Goal: Information Seeking & Learning: Learn about a topic

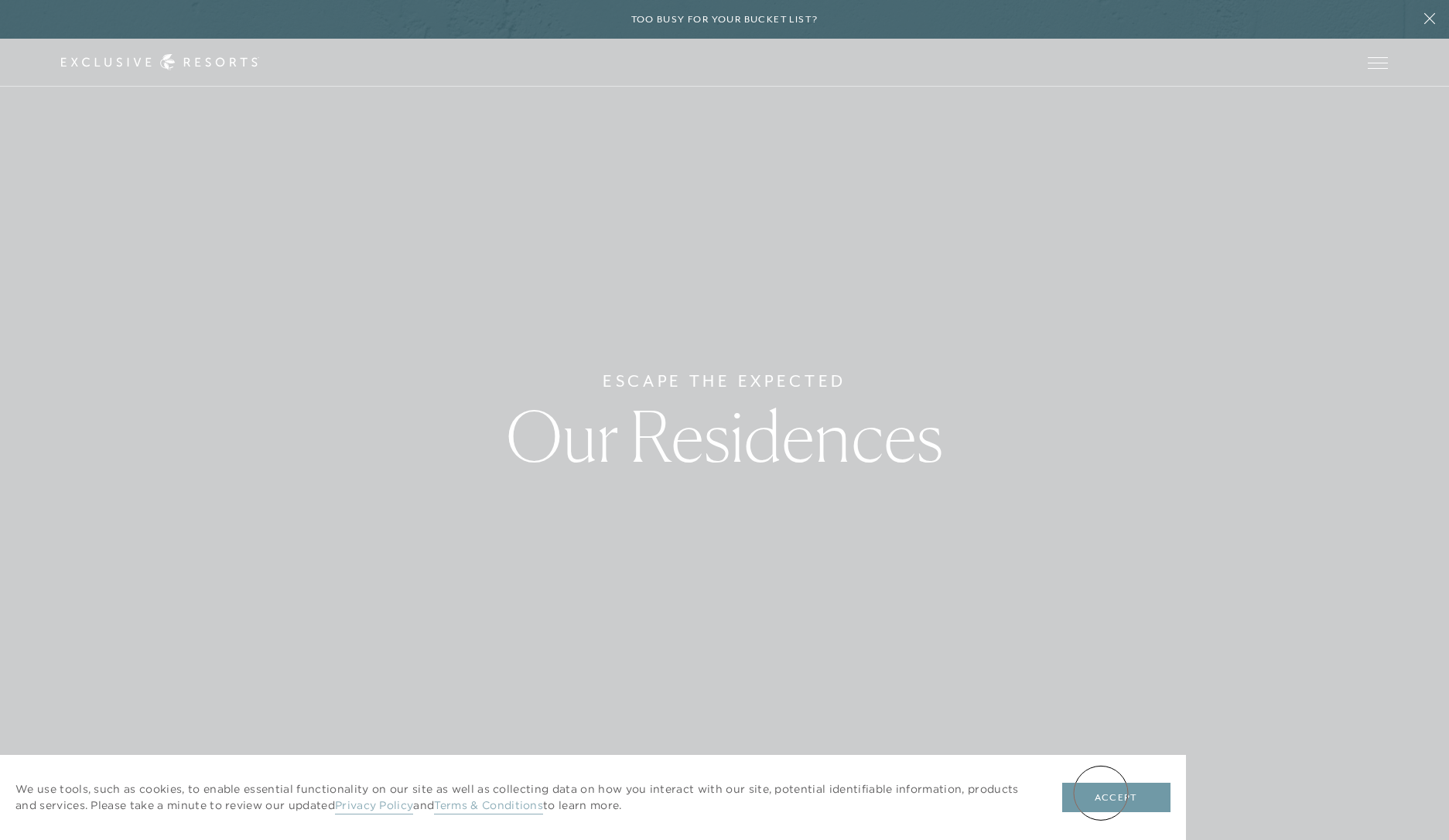
click at [1101, 793] on button "Accept" at bounding box center [1116, 797] width 109 height 29
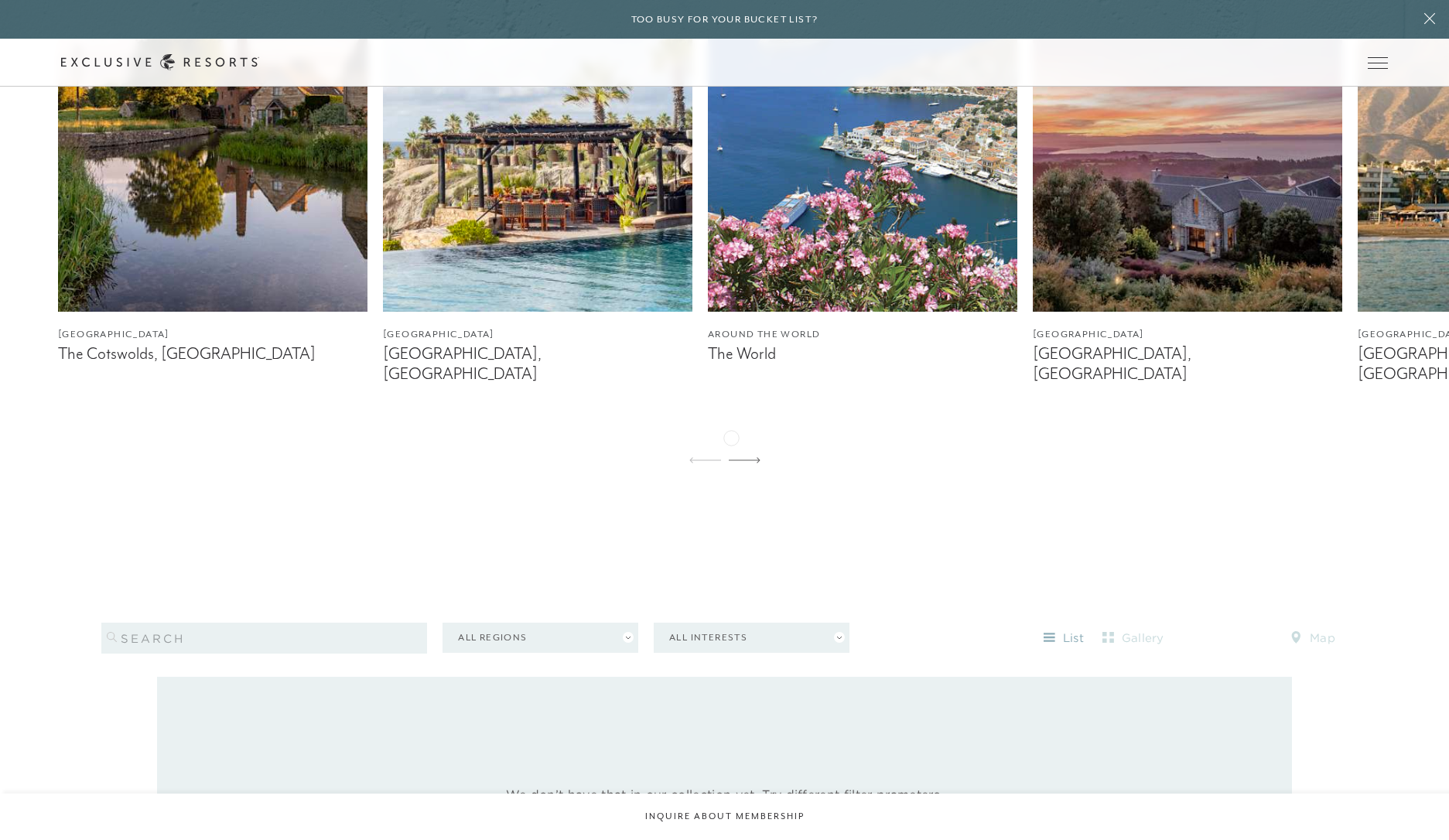
scroll to position [1282, 0]
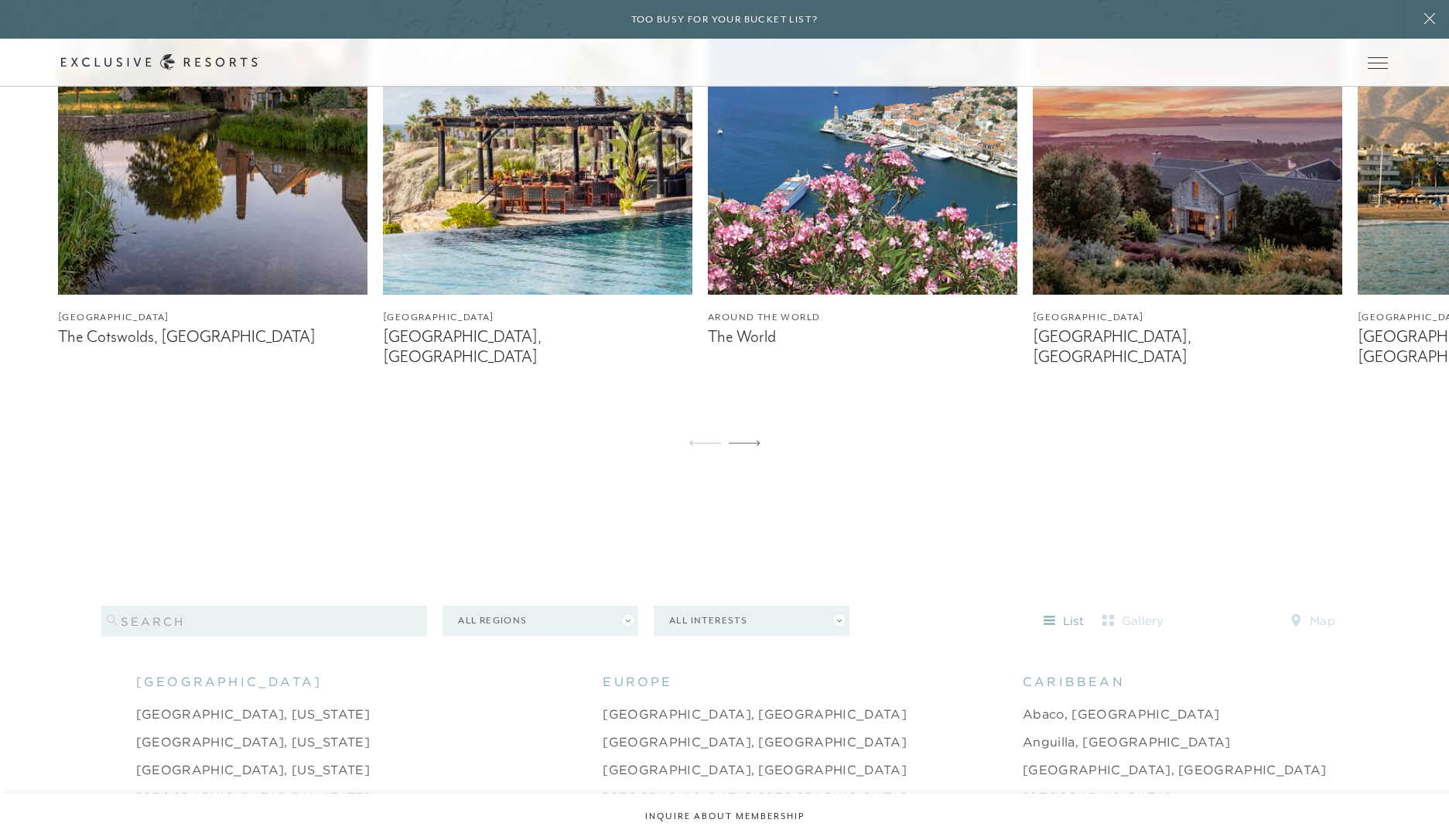
click at [404, 181] on img at bounding box center [537, 101] width 309 height 386
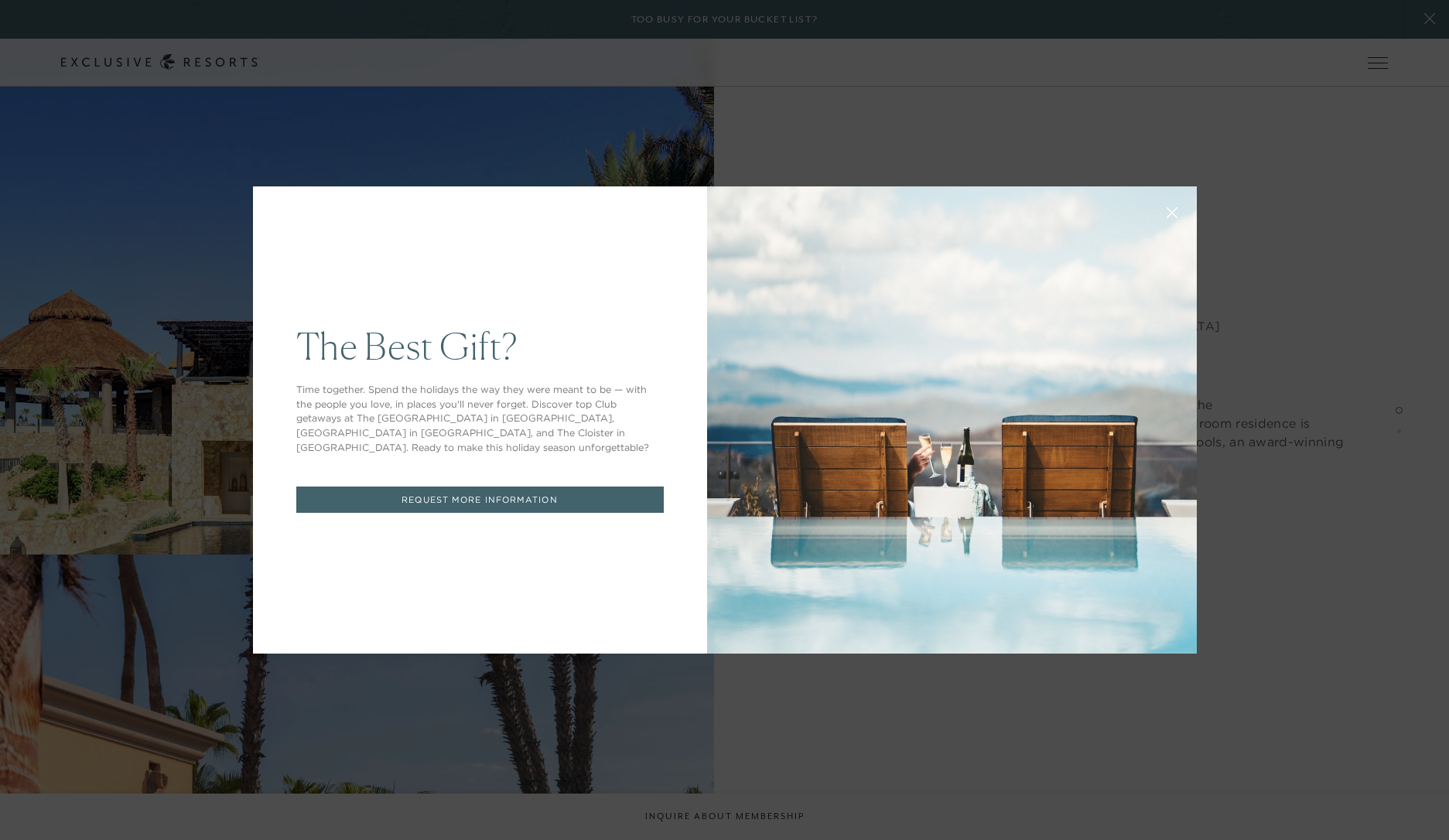
click at [1170, 211] on icon at bounding box center [1171, 213] width 12 height 12
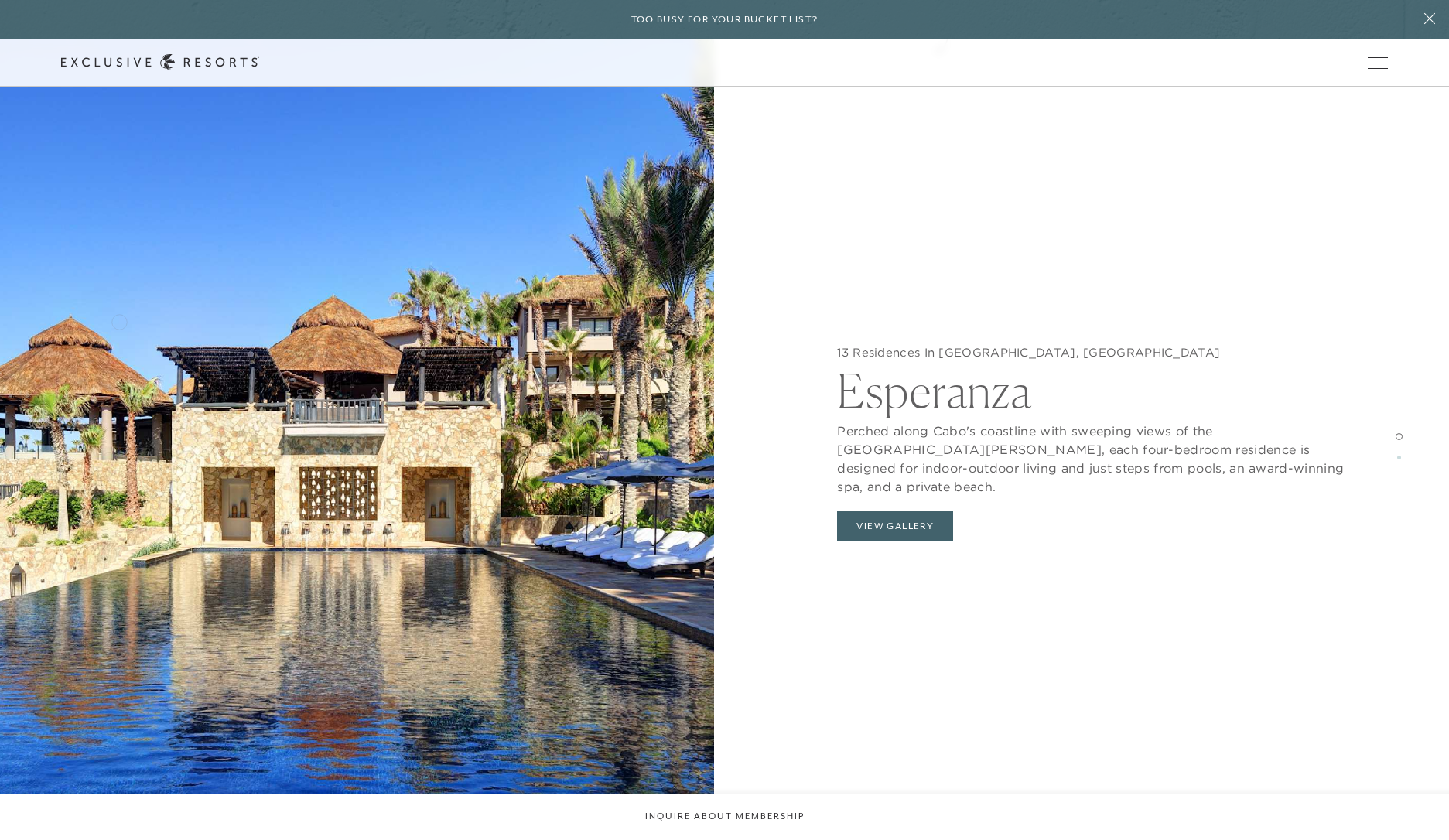
scroll to position [1789, 0]
click at [933, 512] on button "View Gallery" at bounding box center [895, 526] width 116 height 29
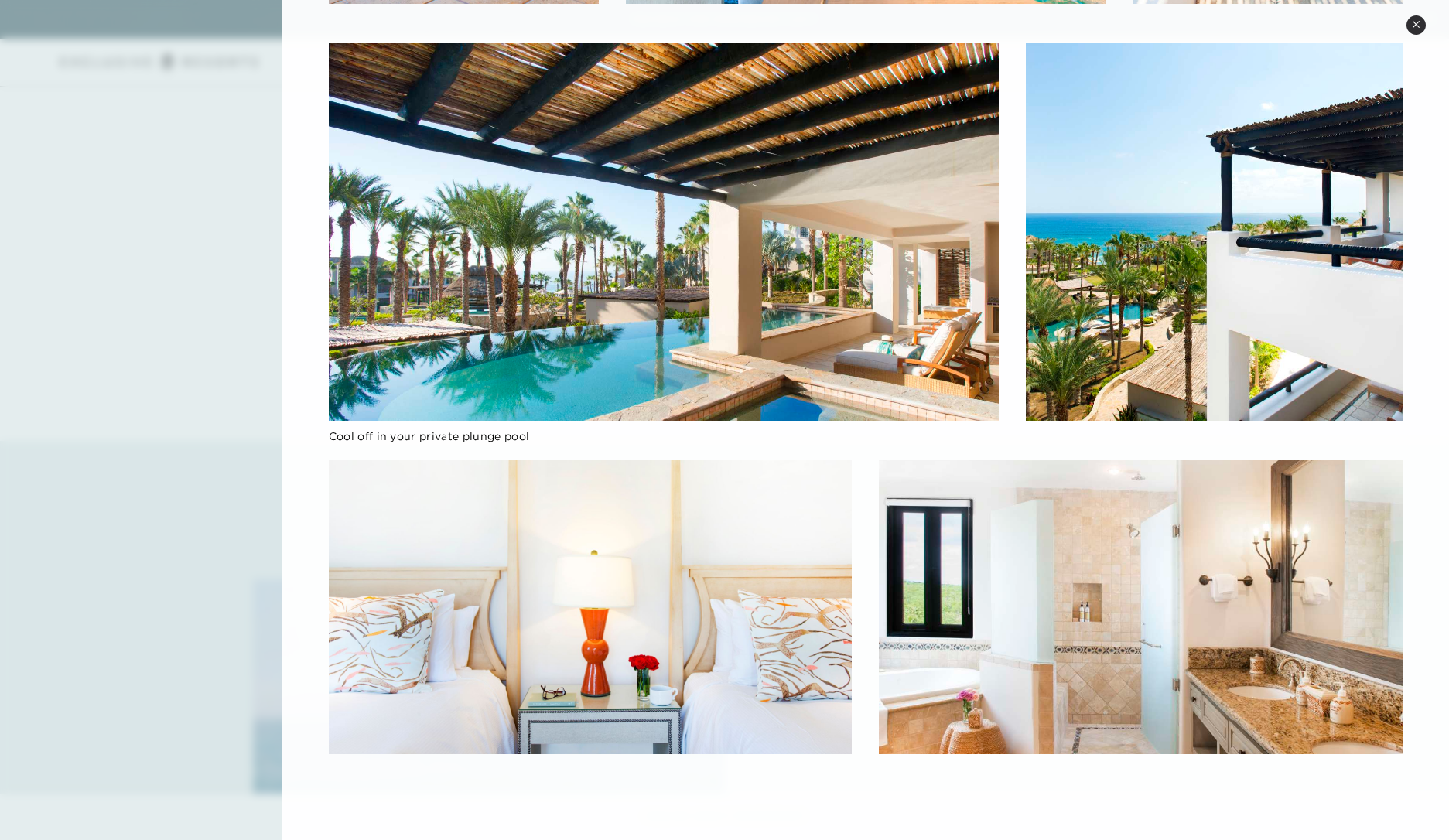
scroll to position [4097, 0]
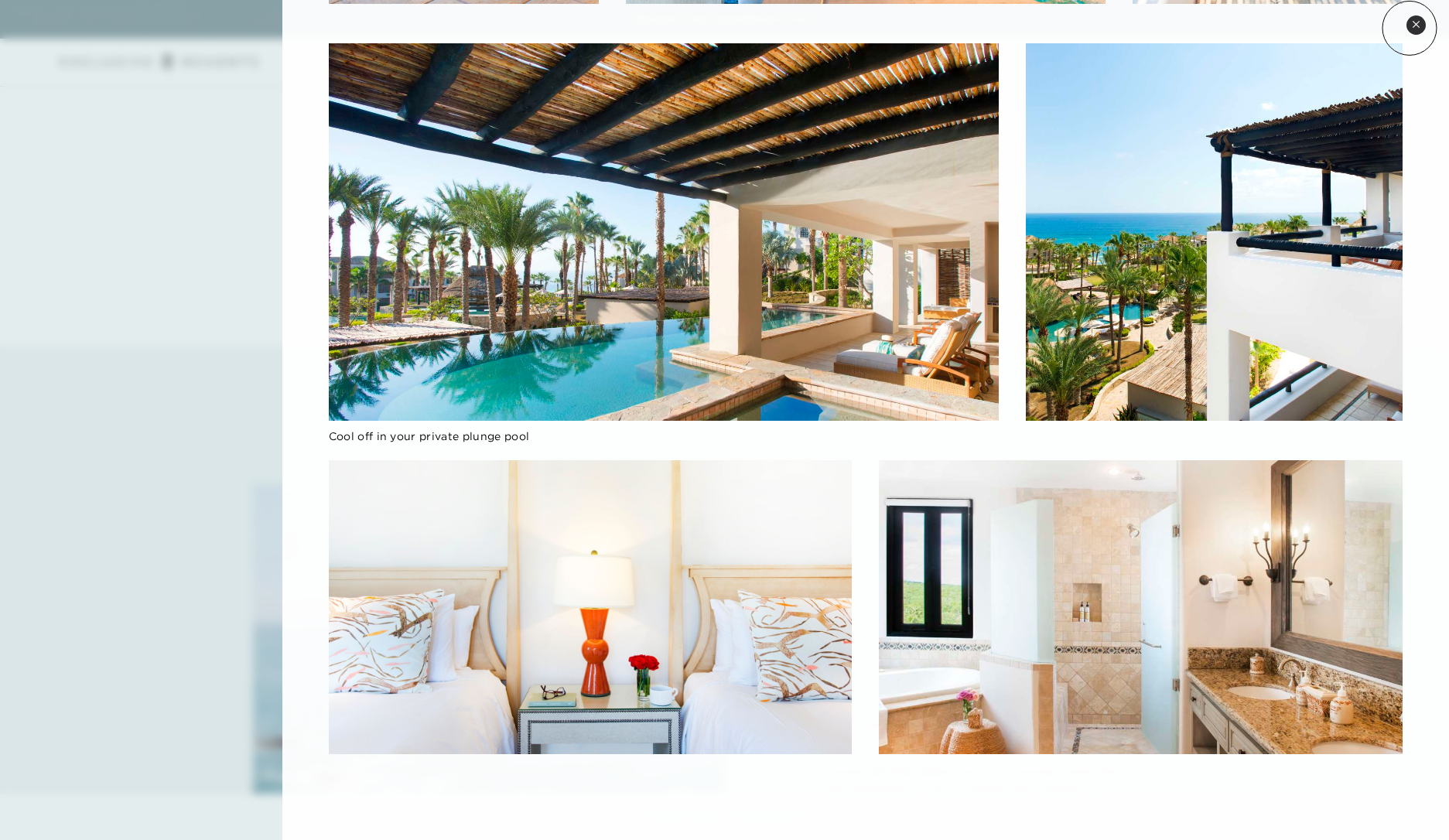
click at [1410, 28] on button "Close quickview" at bounding box center [1415, 25] width 19 height 19
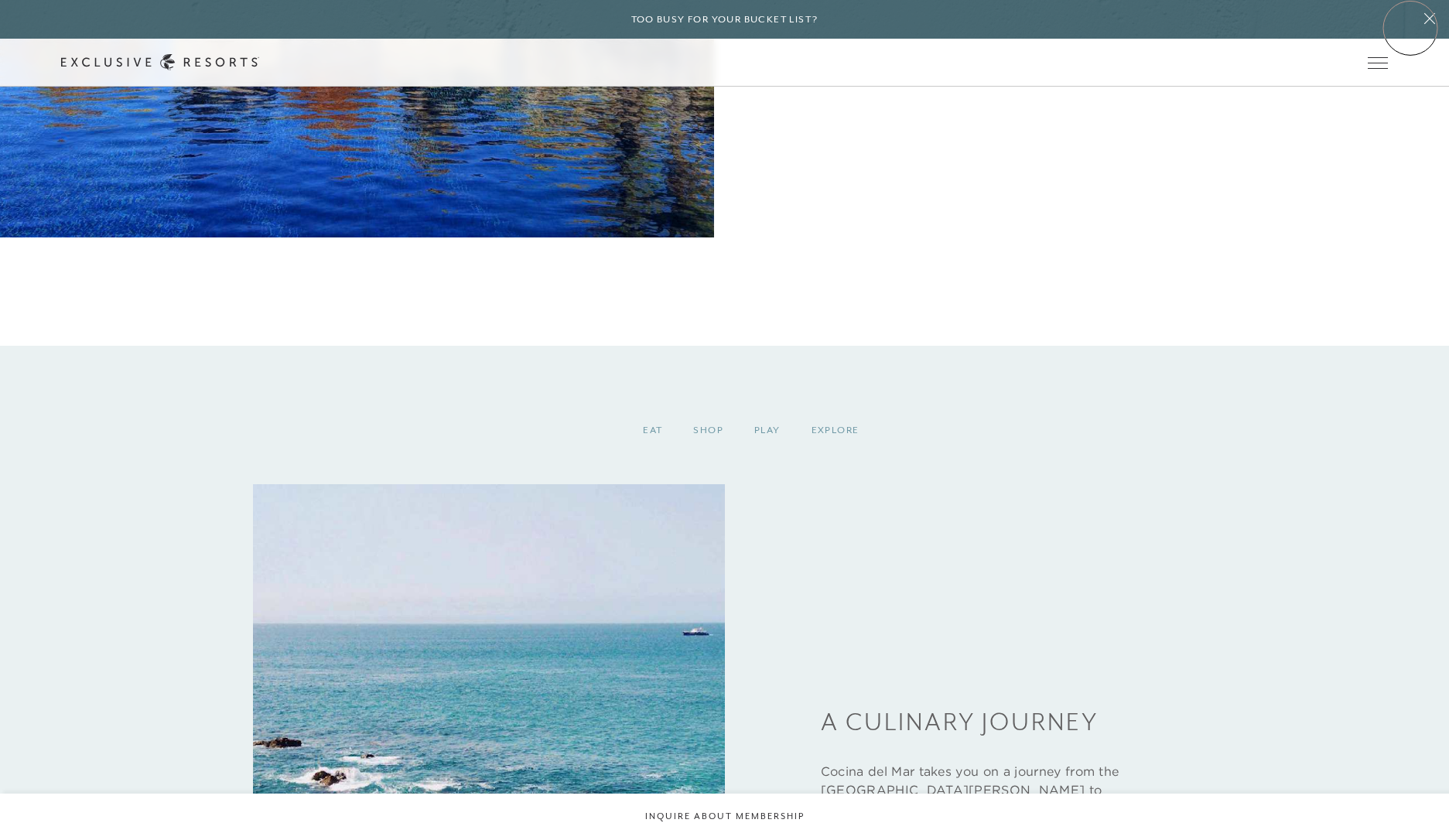
scroll to position [3547, 0]
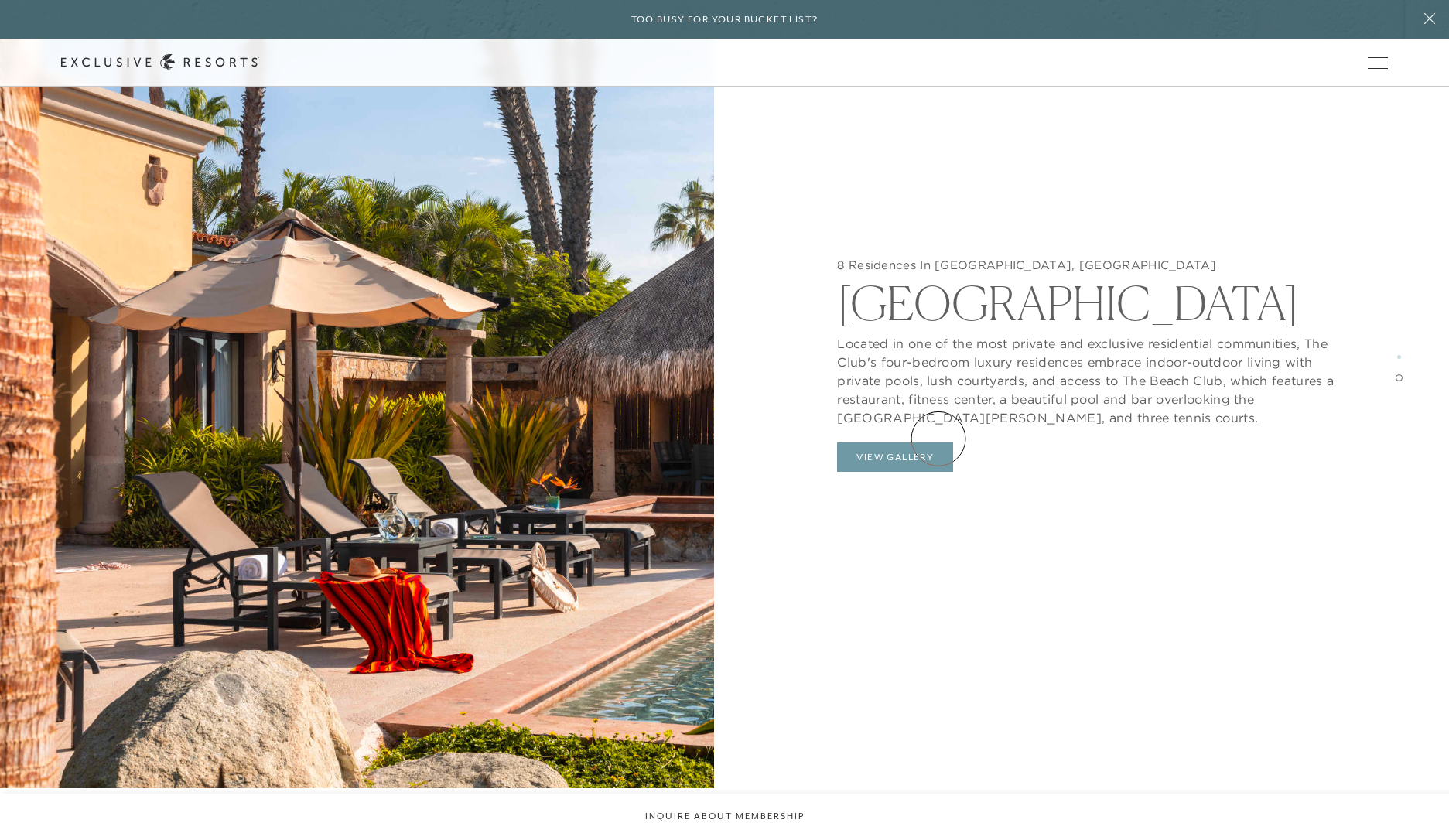
click at [938, 442] on button "View Gallery" at bounding box center [895, 456] width 116 height 29
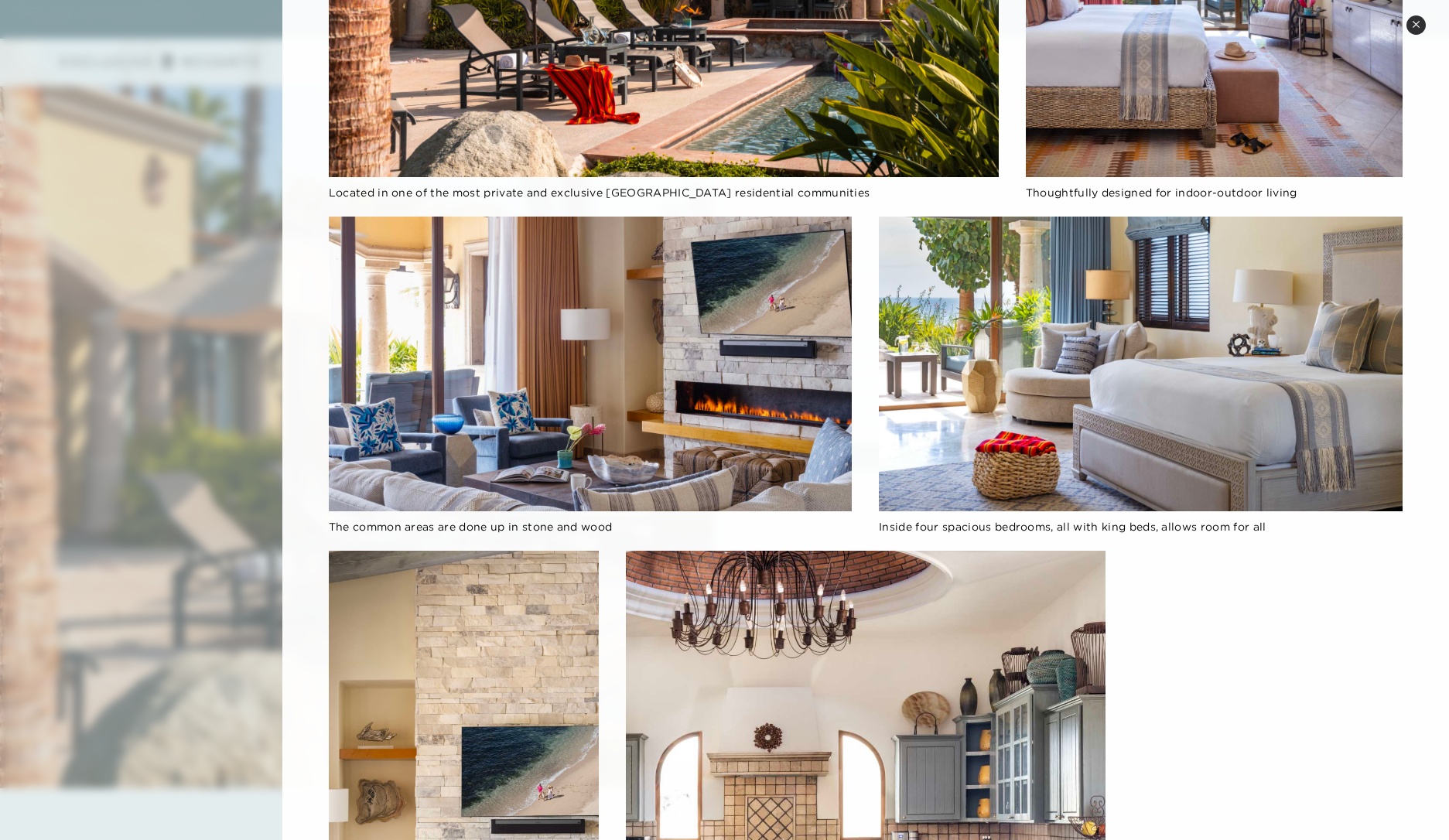
scroll to position [0, 0]
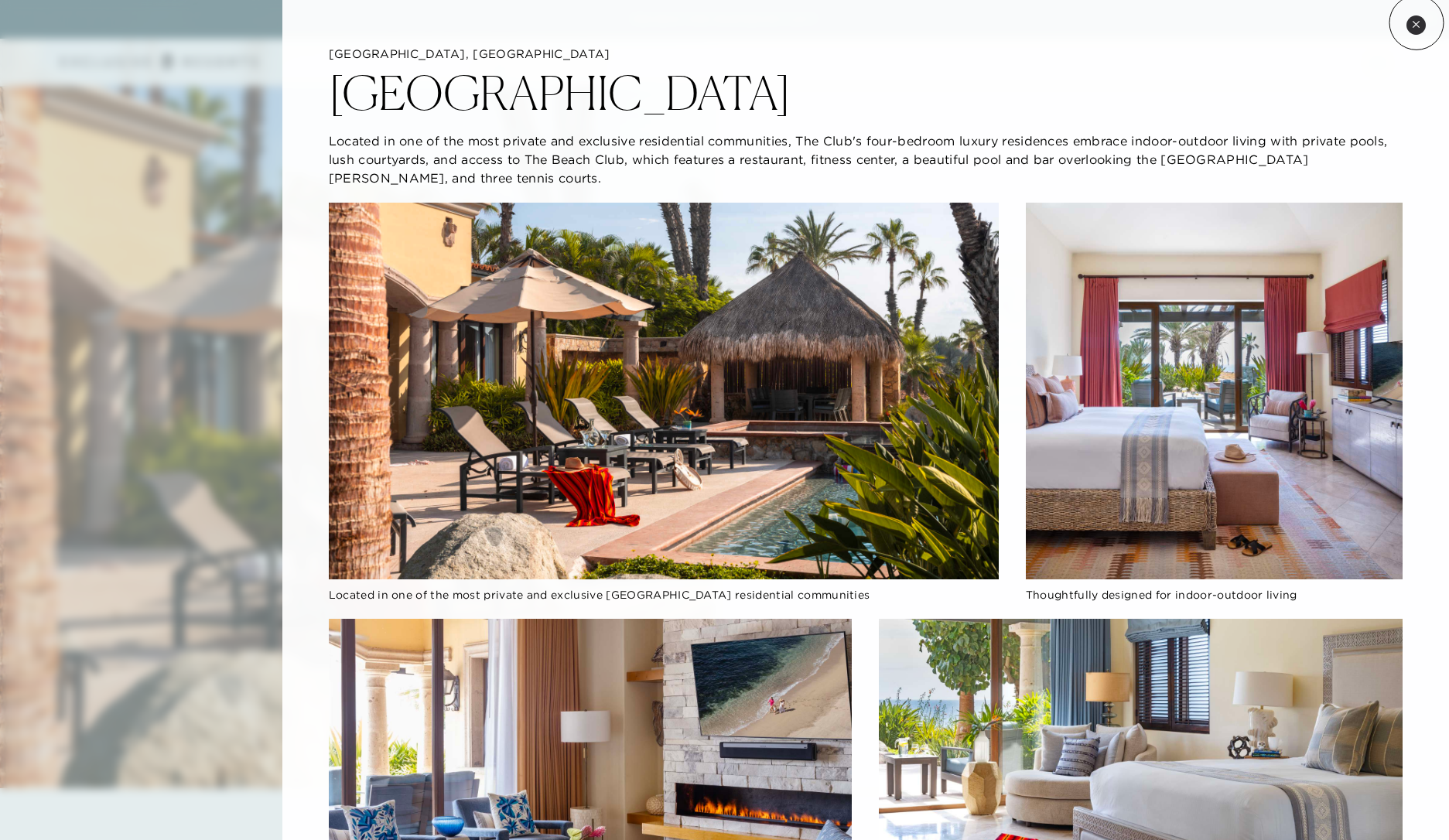
click at [1416, 22] on icon at bounding box center [1415, 23] width 6 height 6
